Goal: Transaction & Acquisition: Purchase product/service

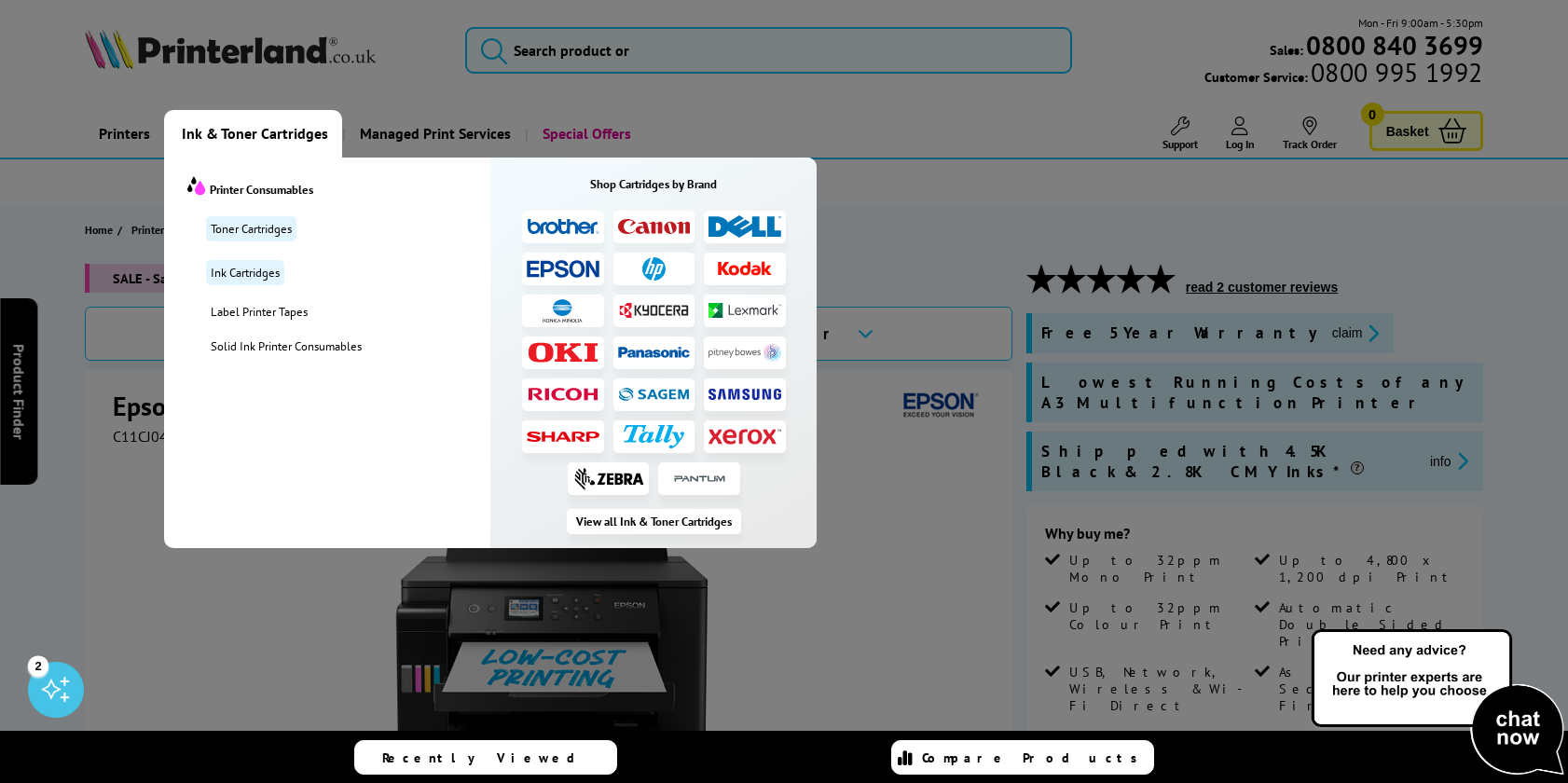
click at [564, 268] on img at bounding box center [563, 268] width 73 height 17
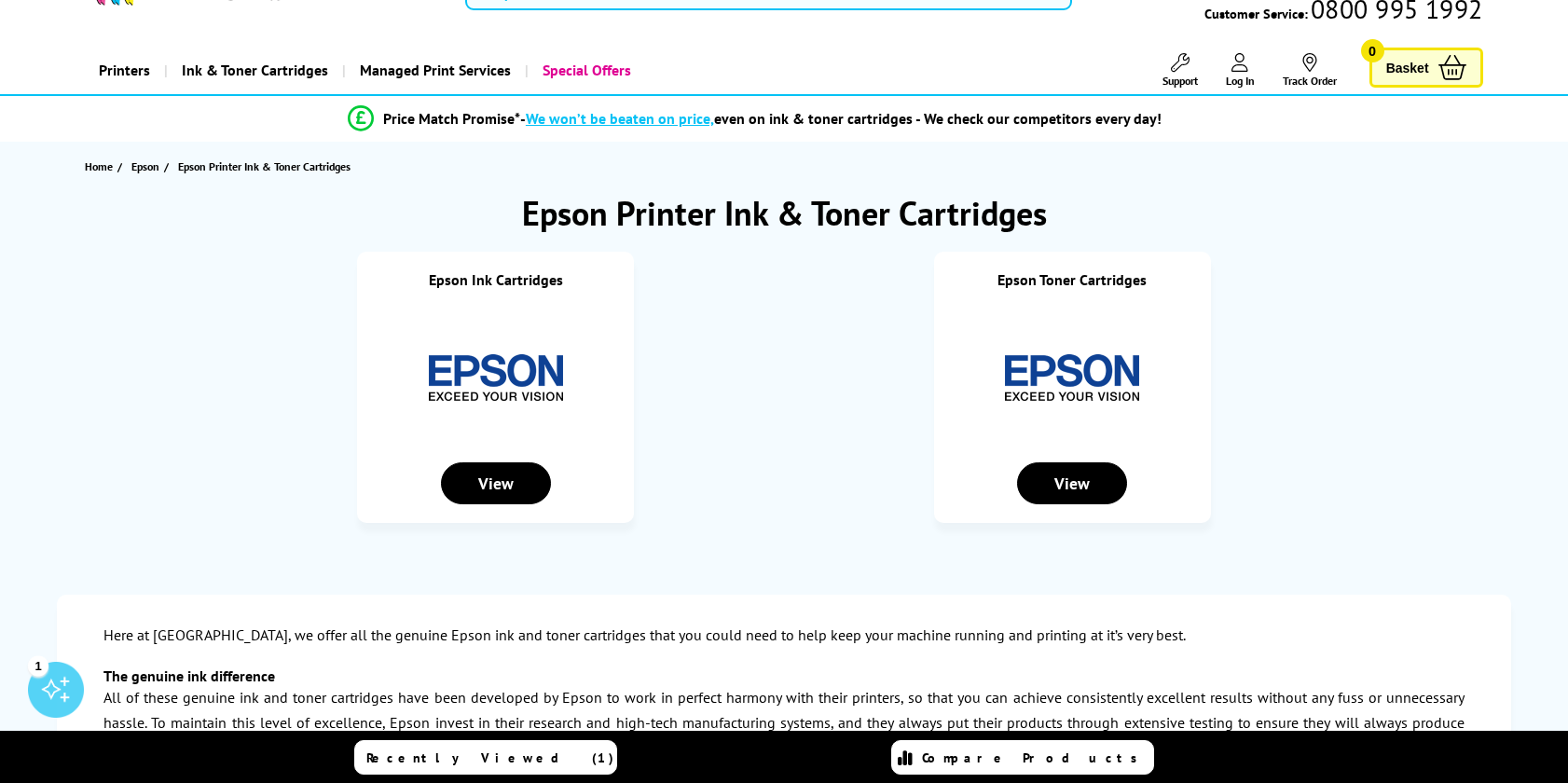
scroll to position [17, 0]
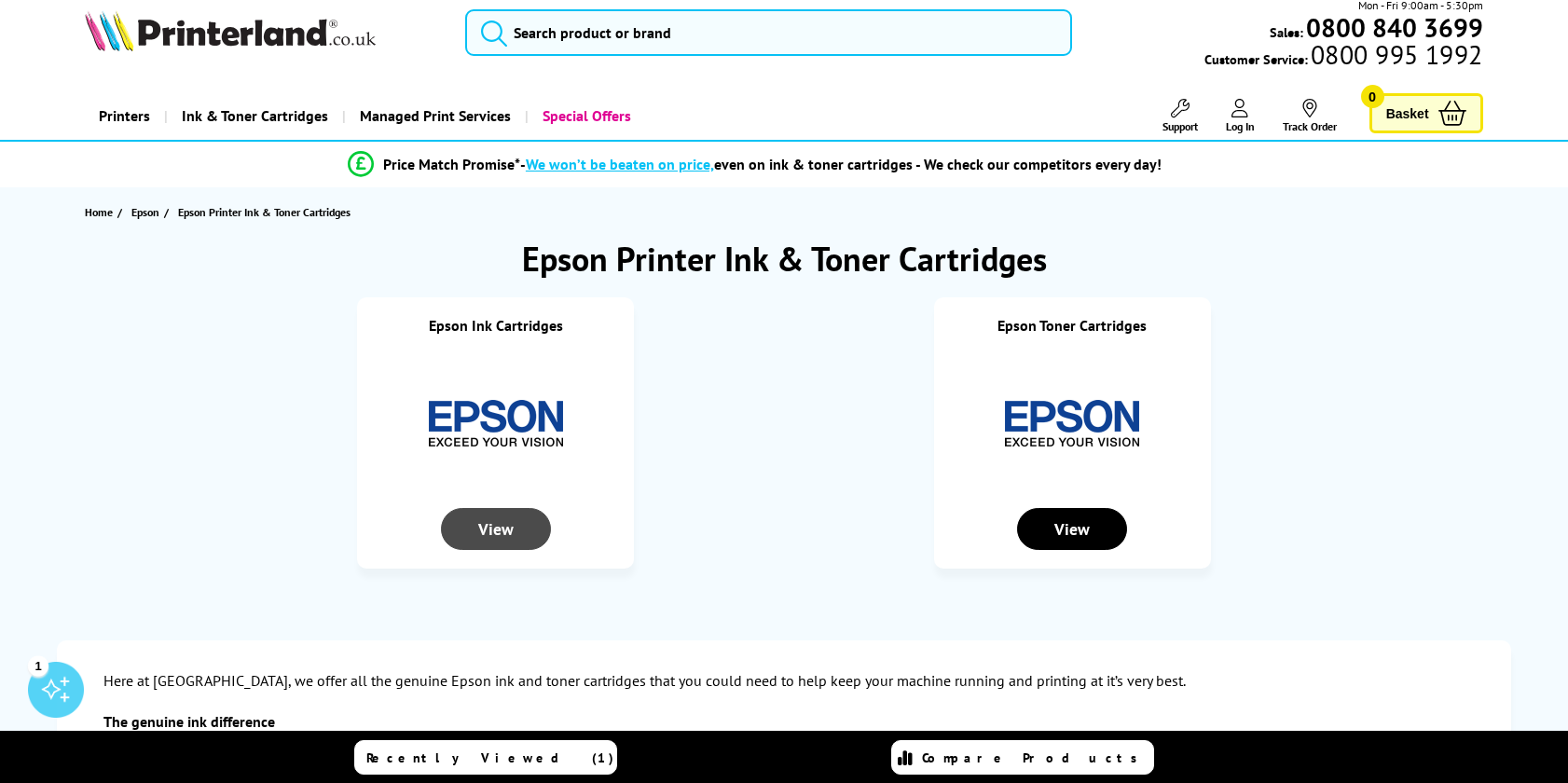
click at [526, 525] on div "View" at bounding box center [495, 529] width 110 height 42
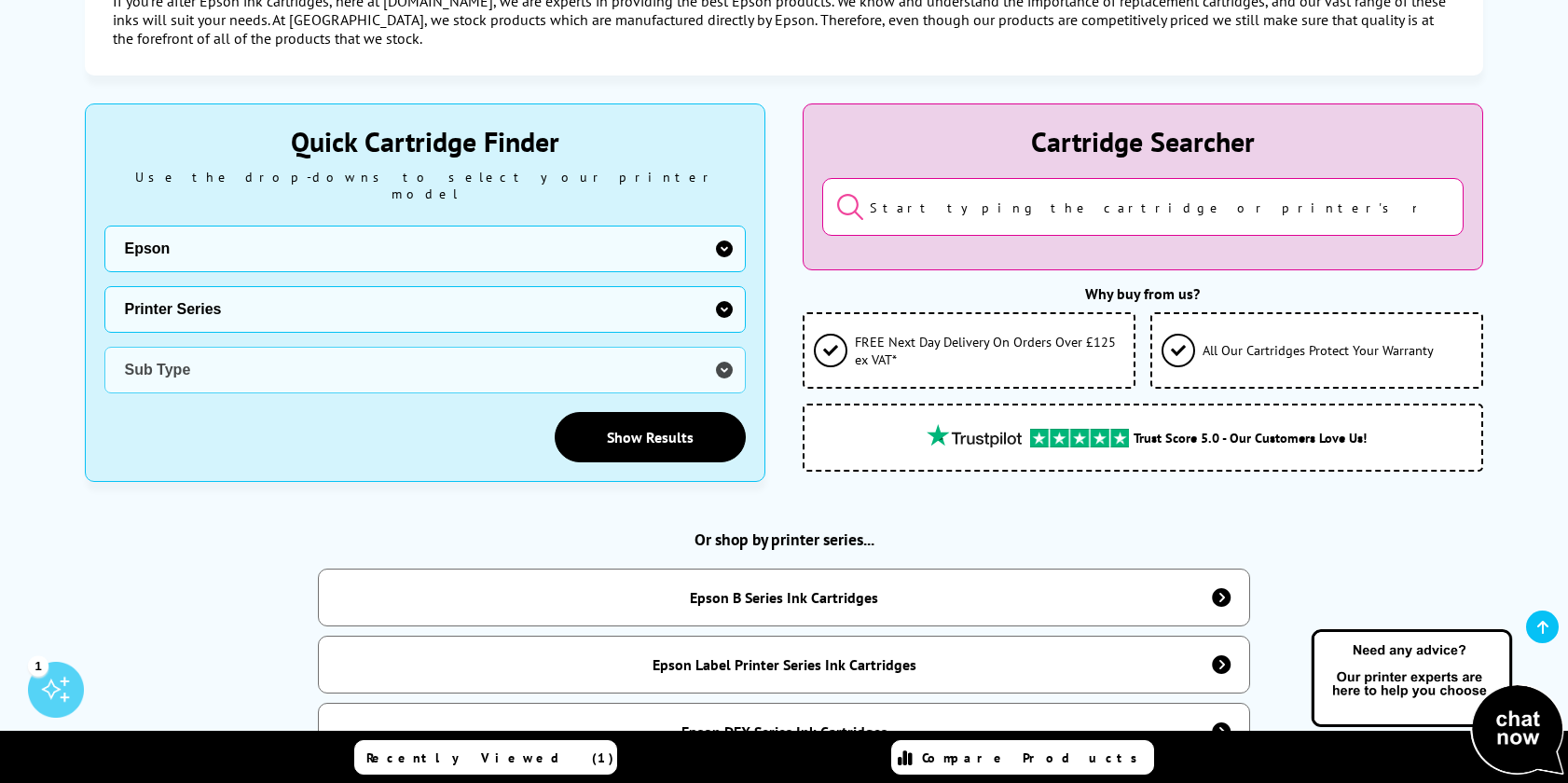
click at [932, 215] on input "search" at bounding box center [1142, 207] width 641 height 58
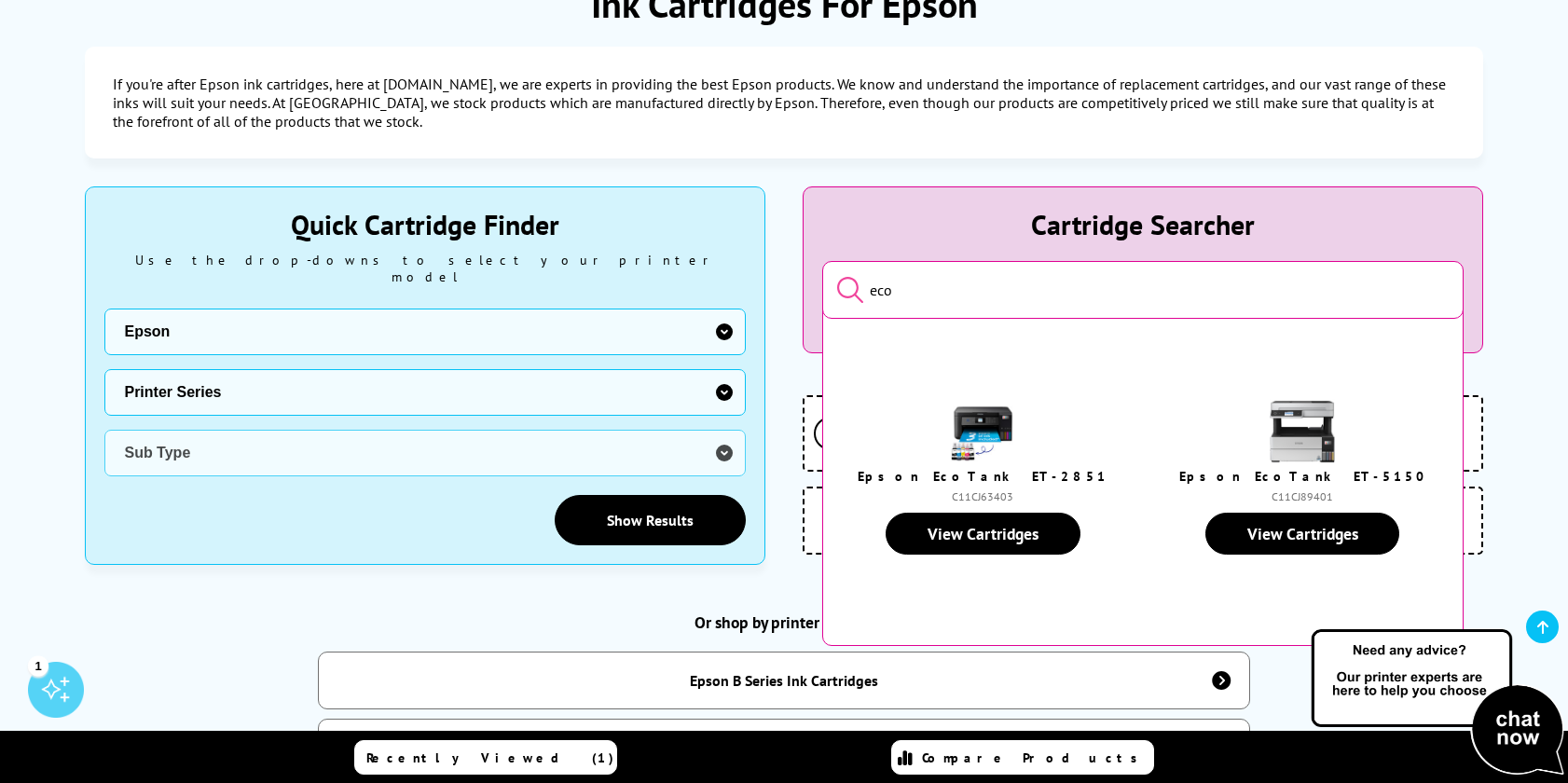
scroll to position [169, 0]
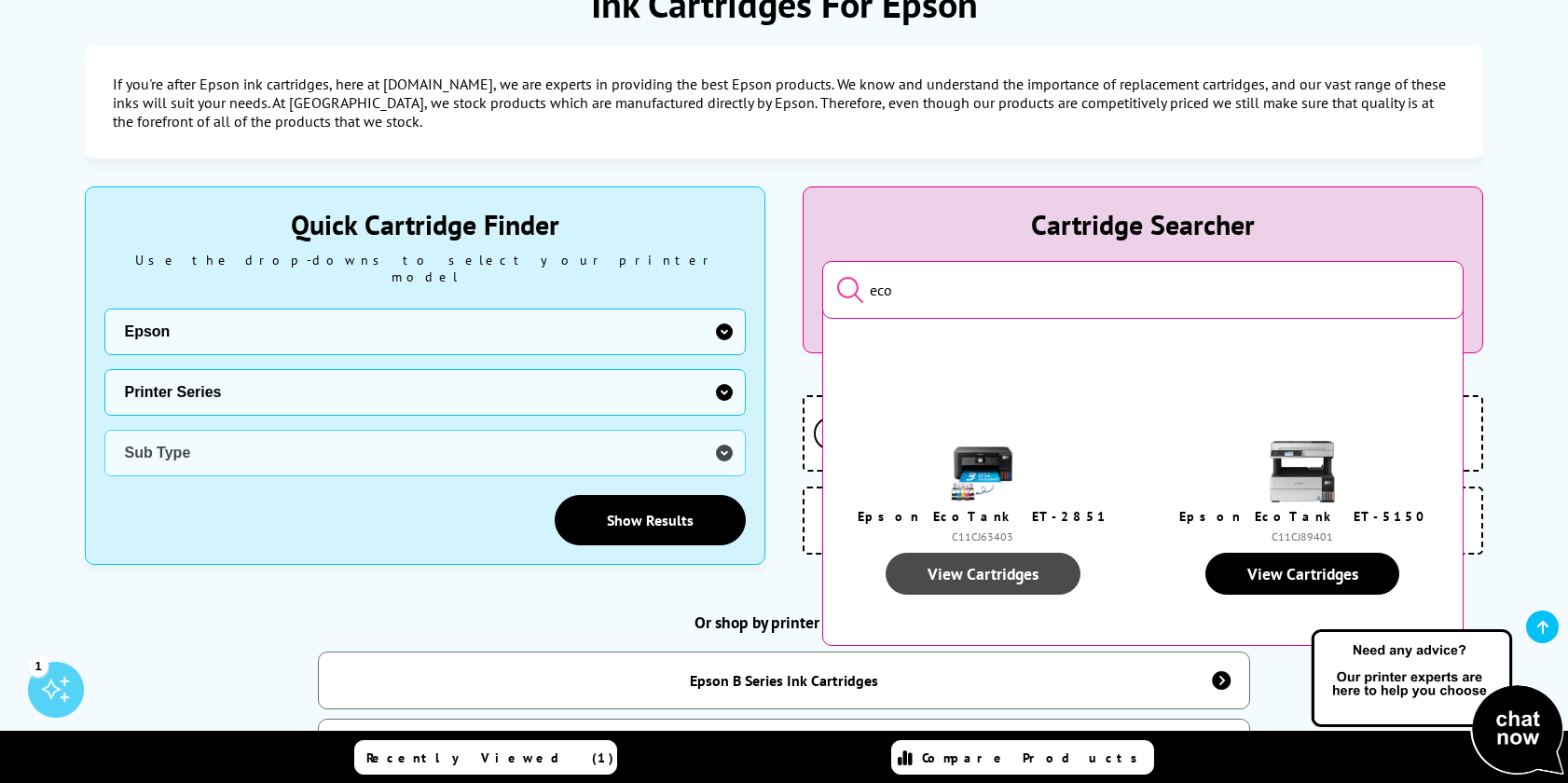
type input "eco"
click at [1013, 575] on link "View Cartridges" at bounding box center [982, 574] width 193 height 42
